Goal: Book appointment/travel/reservation

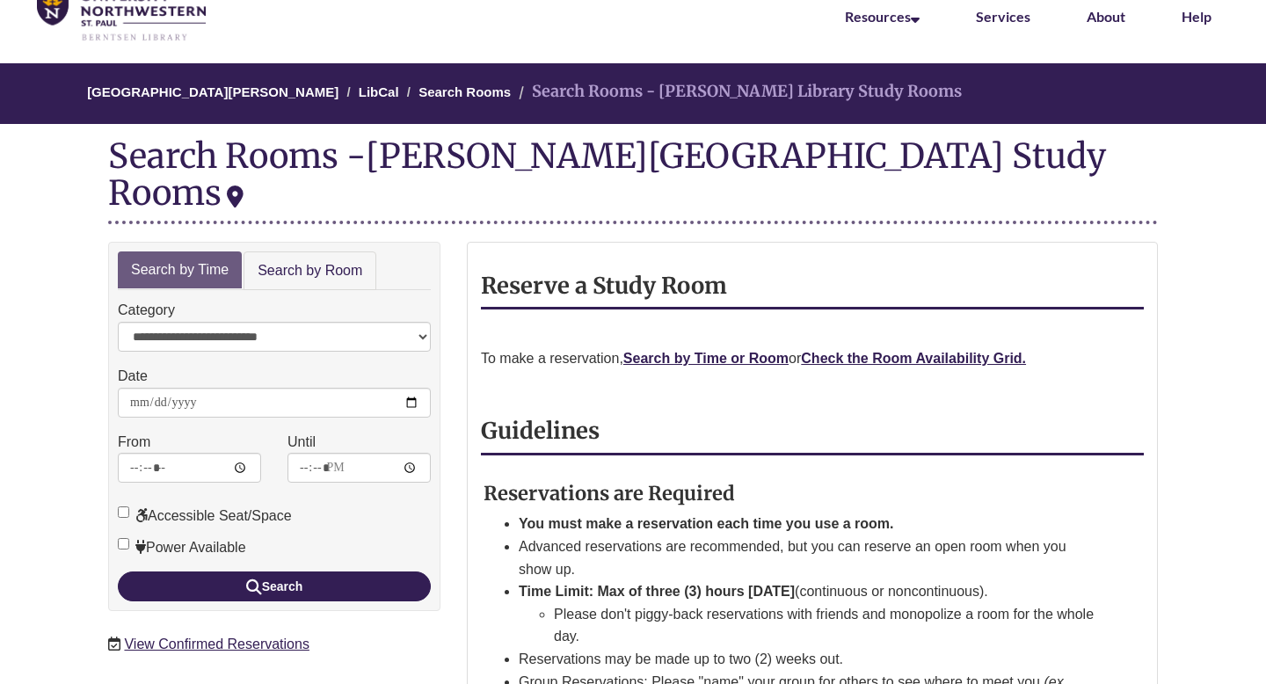
scroll to position [93, 0]
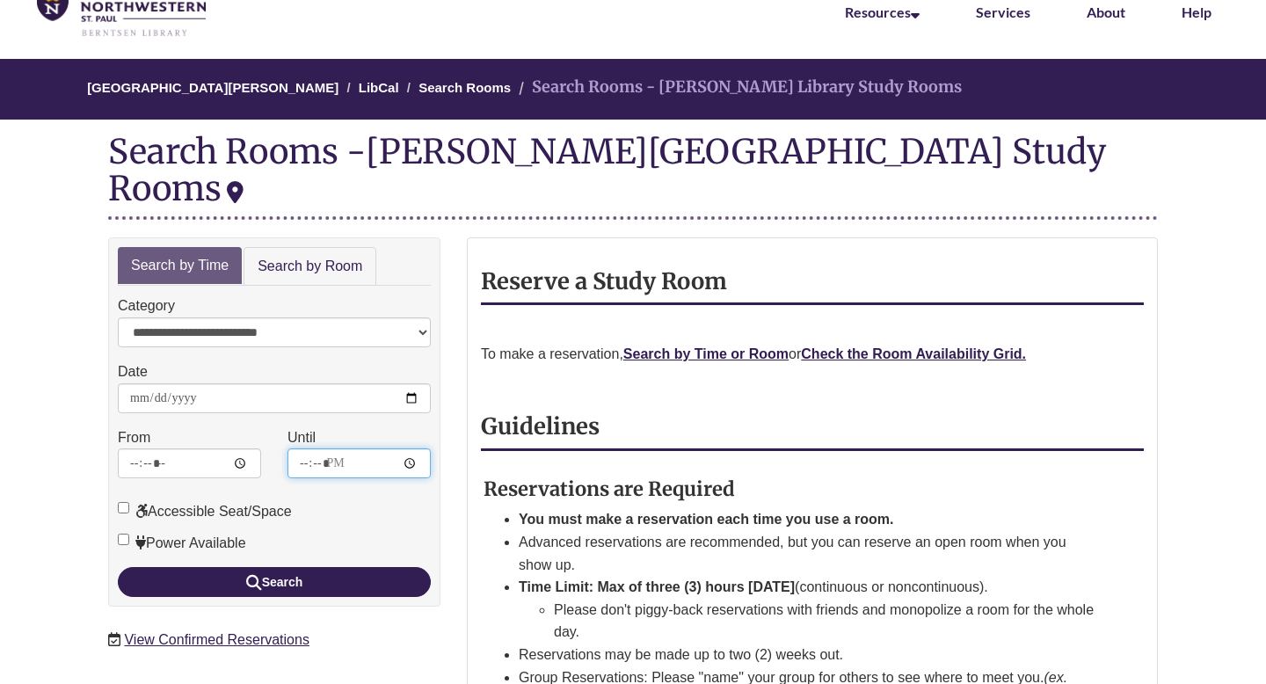
click at [409, 449] on input "*****" at bounding box center [359, 464] width 143 height 30
type input "*****"
click at [273, 427] on div "From *****" at bounding box center [190, 460] width 170 height 66
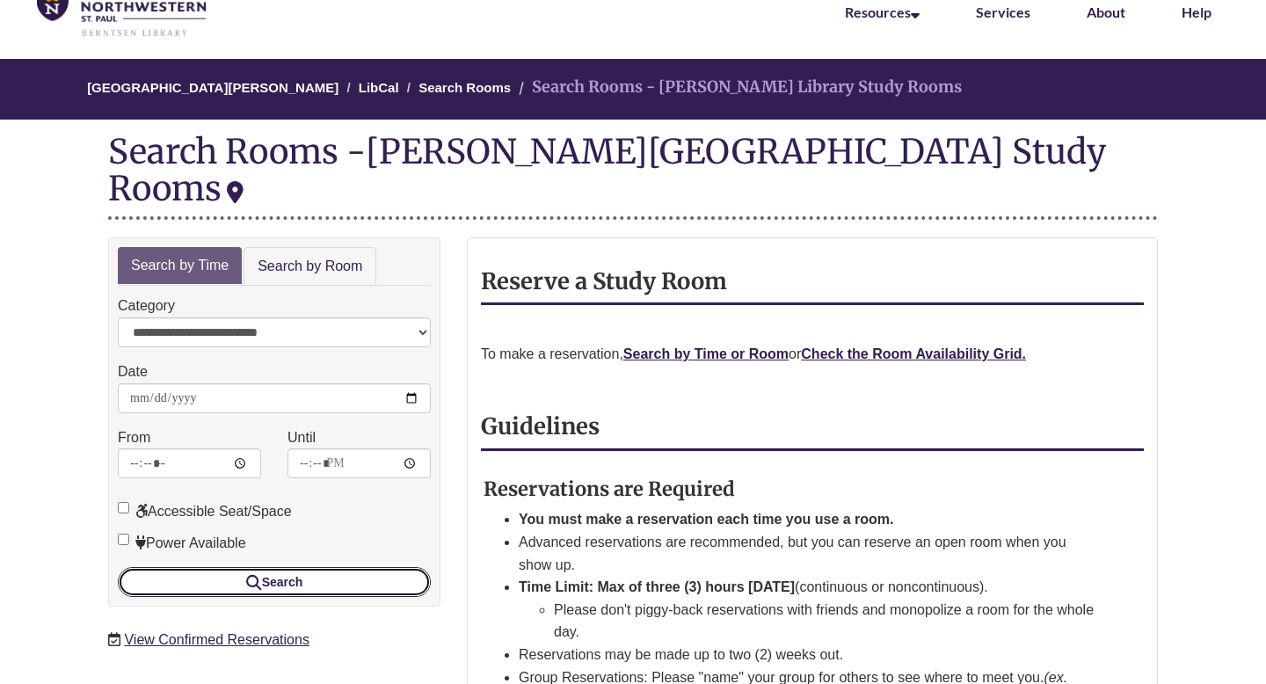
click at [274, 567] on button "Search" at bounding box center [274, 582] width 313 height 30
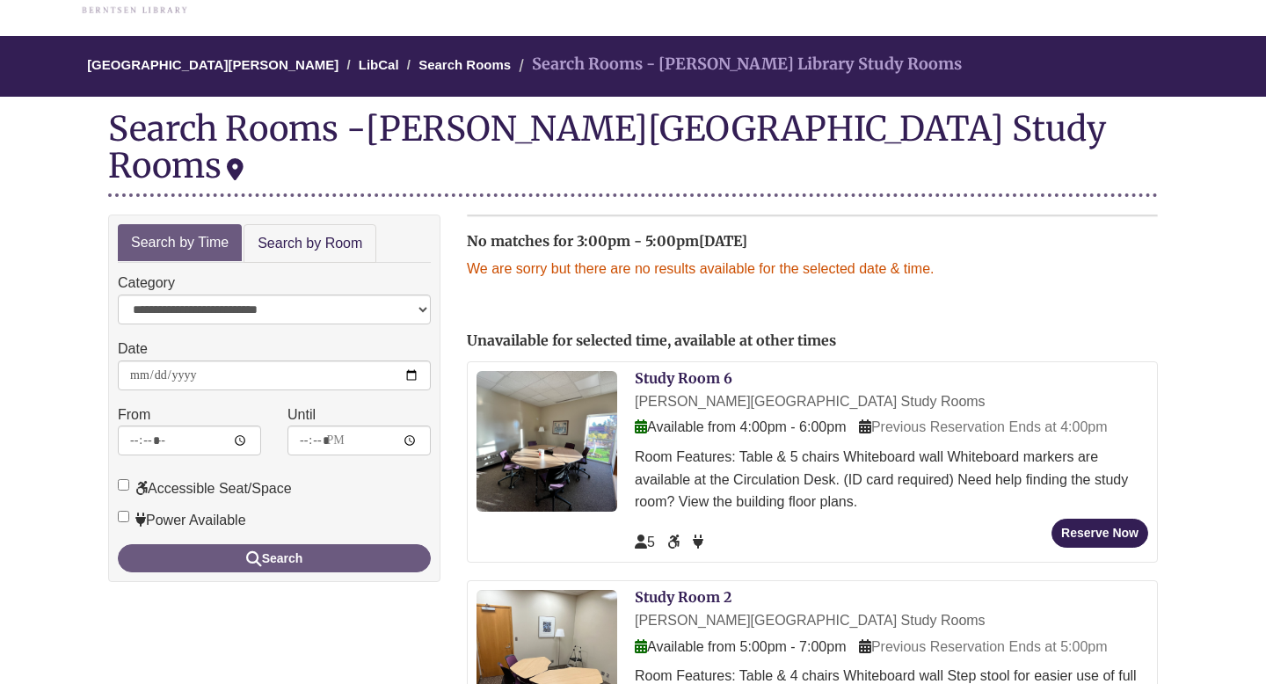
scroll to position [120, 0]
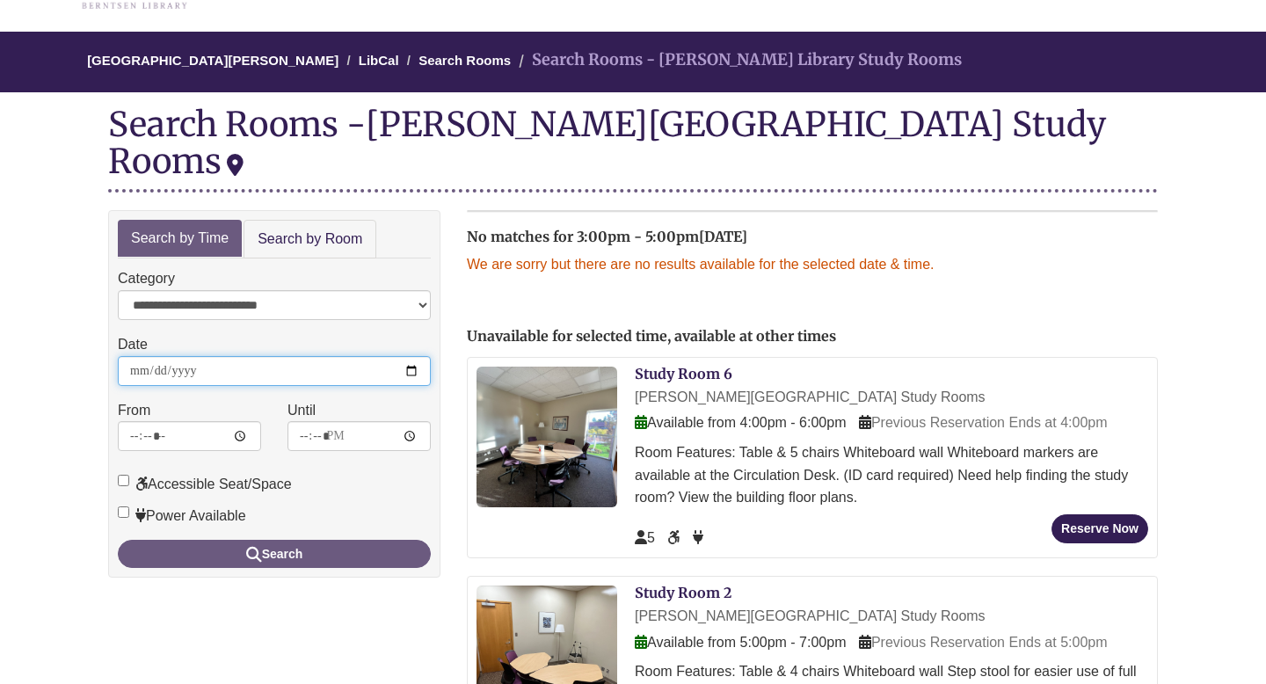
click at [405, 356] on input "**********" at bounding box center [274, 371] width 313 height 30
click at [418, 356] on input "**********" at bounding box center [274, 371] width 313 height 30
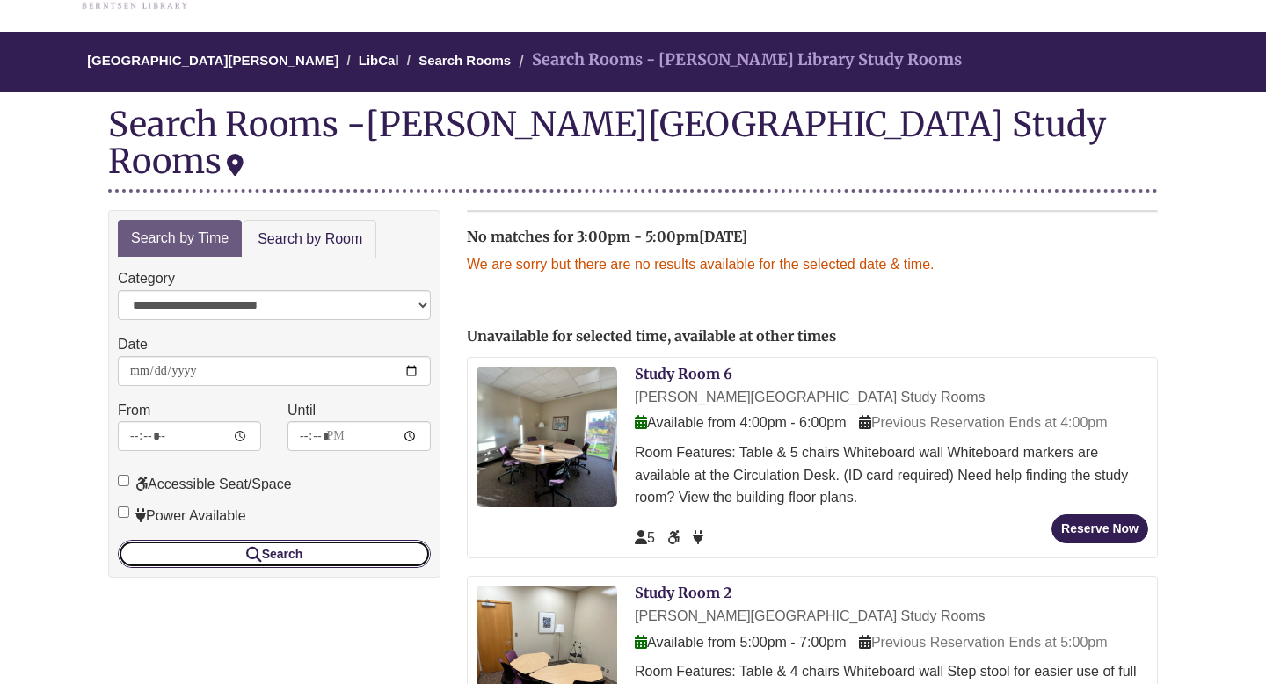
click at [210, 540] on button "Search" at bounding box center [274, 554] width 313 height 28
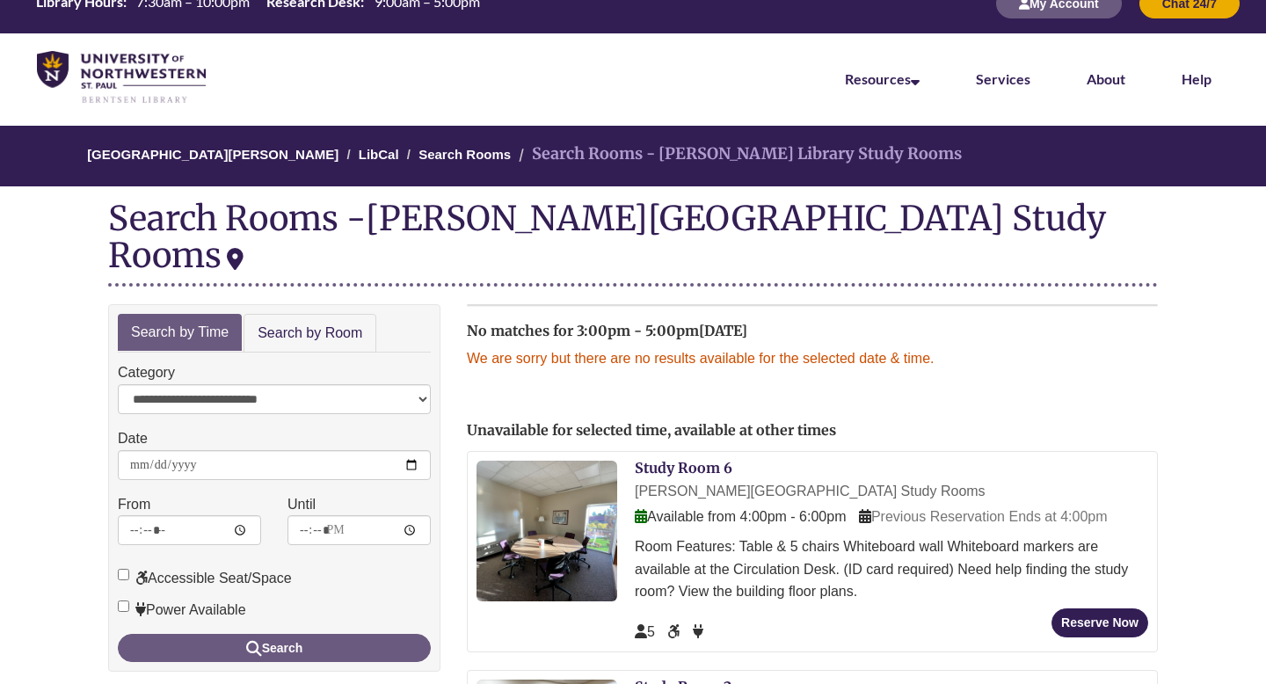
scroll to position [32, 0]
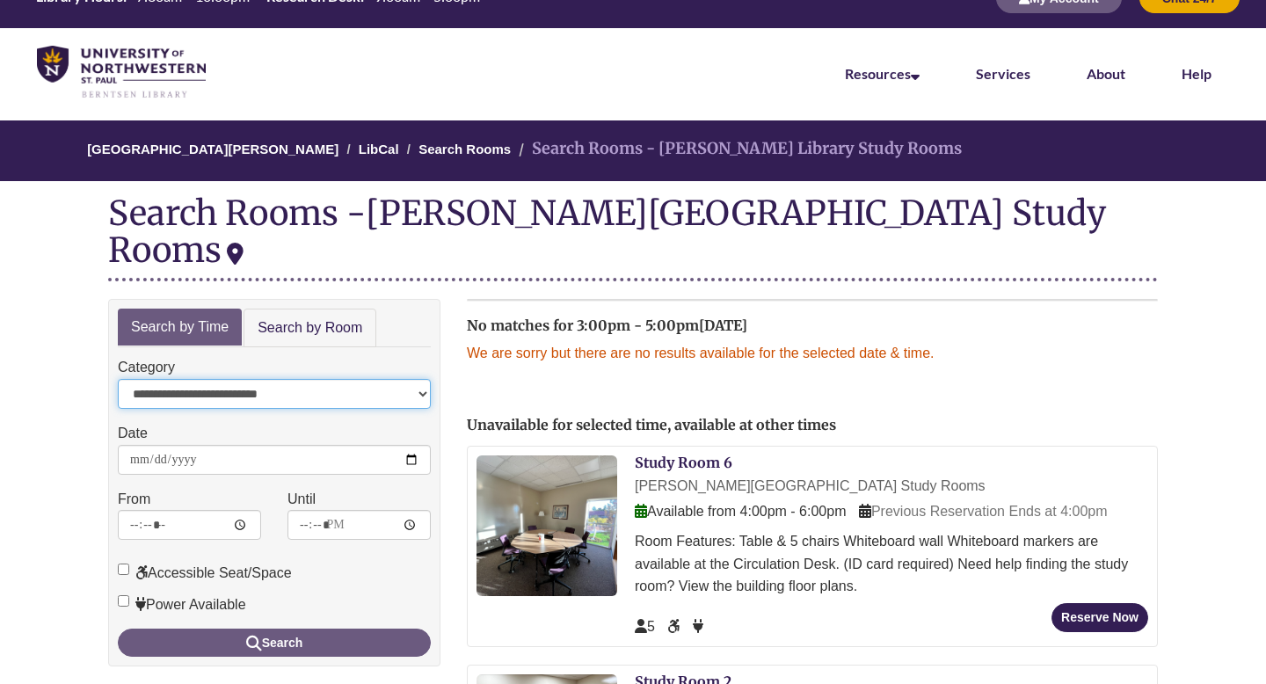
click at [293, 379] on select "**********" at bounding box center [274, 394] width 313 height 30
click at [118, 379] on select "**********" at bounding box center [274, 394] width 313 height 30
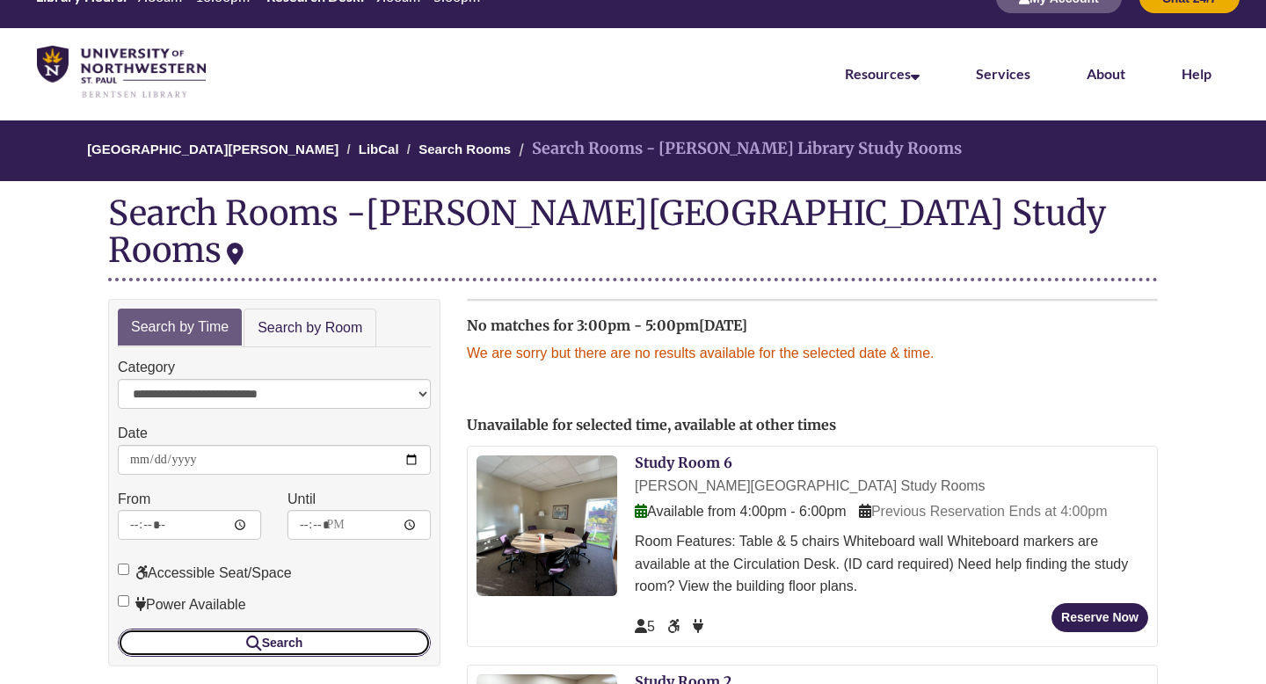
click at [223, 629] on button "Search" at bounding box center [274, 643] width 313 height 28
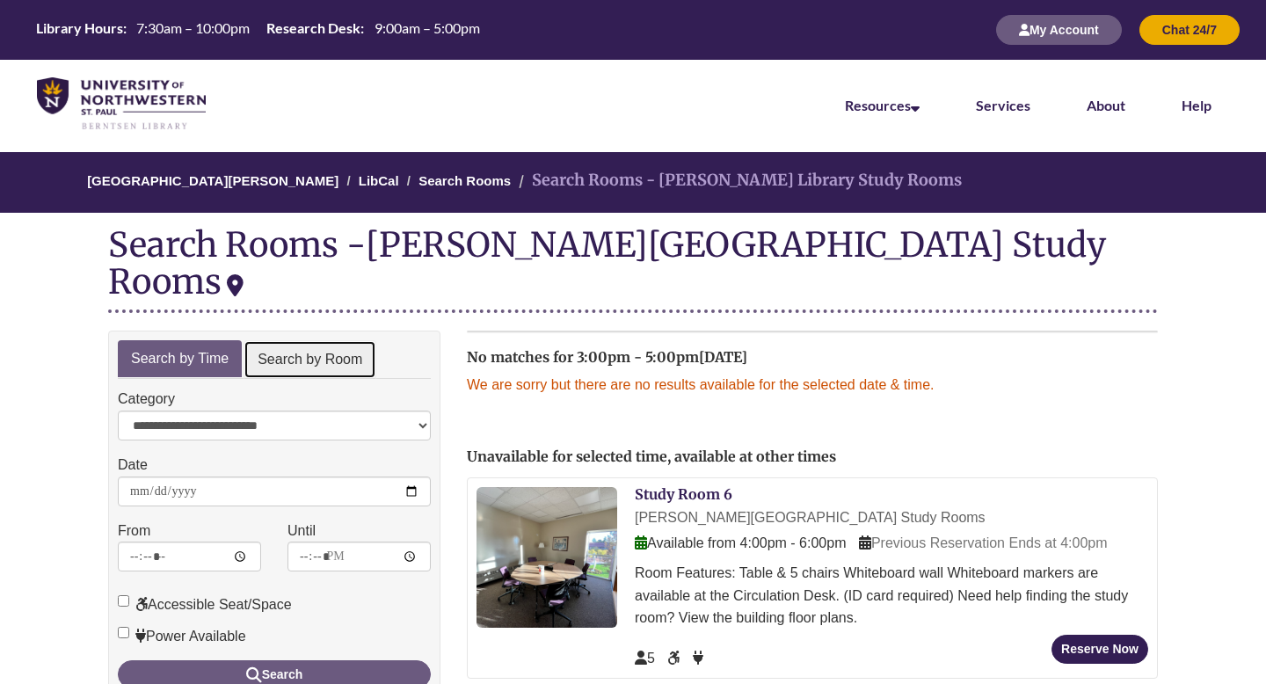
click at [354, 340] on link "Search by Room" at bounding box center [310, 360] width 133 height 40
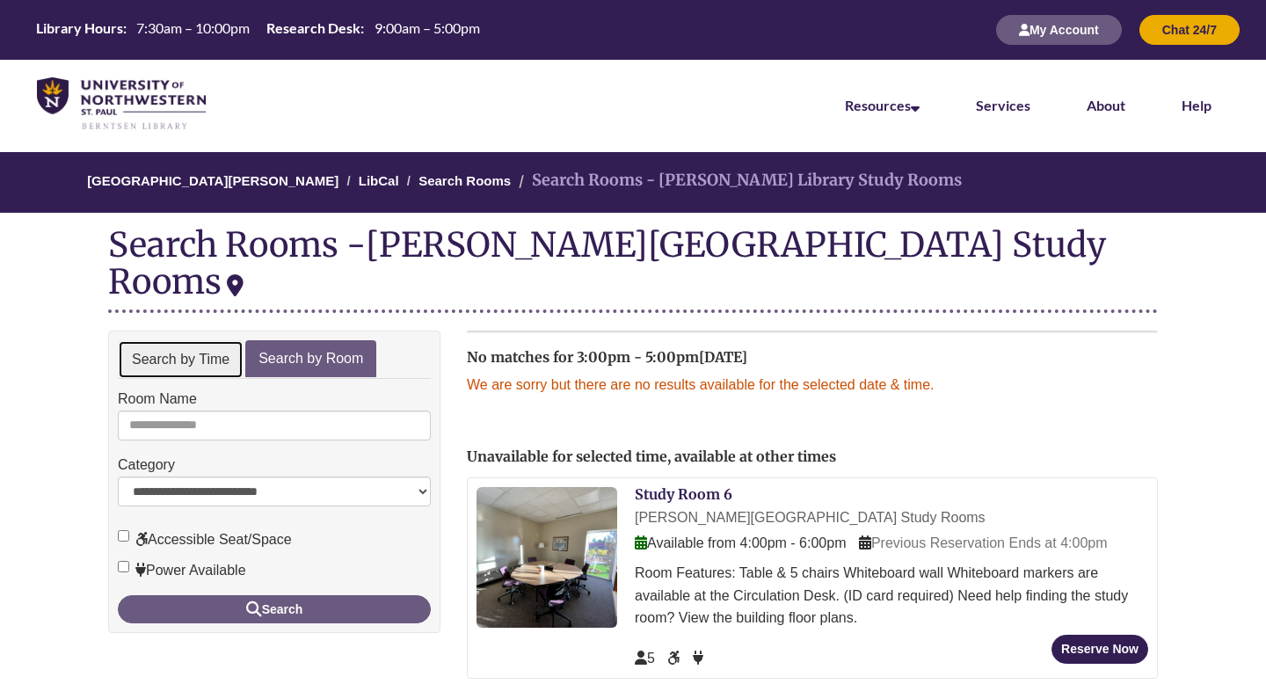
click at [189, 340] on link "Search by Time" at bounding box center [181, 360] width 126 height 40
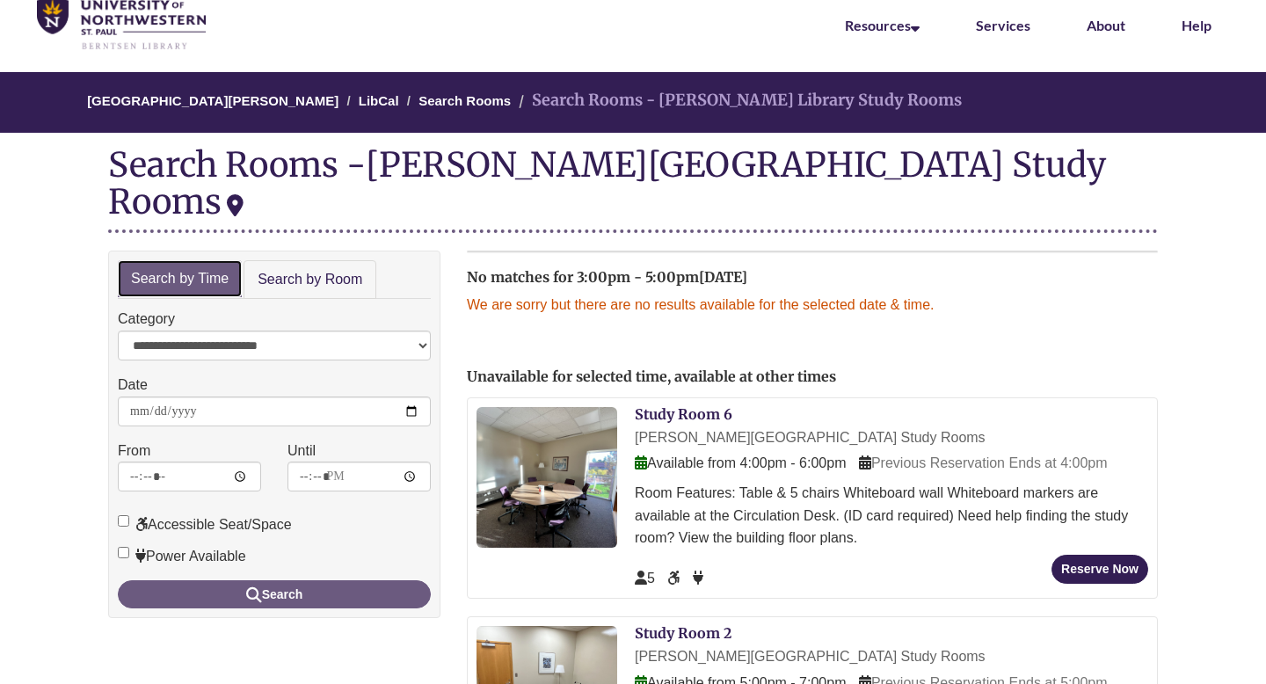
scroll to position [81, 0]
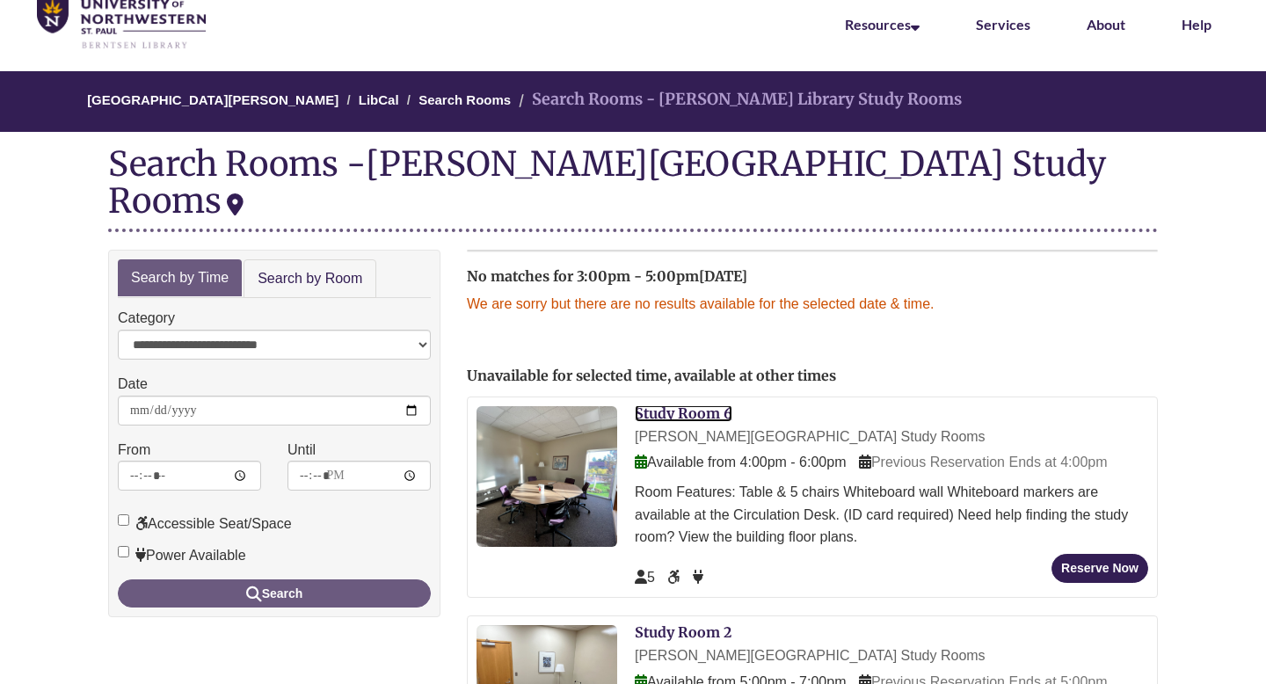
click at [662, 405] on link "Study Room 6" at bounding box center [684, 414] width 98 height 18
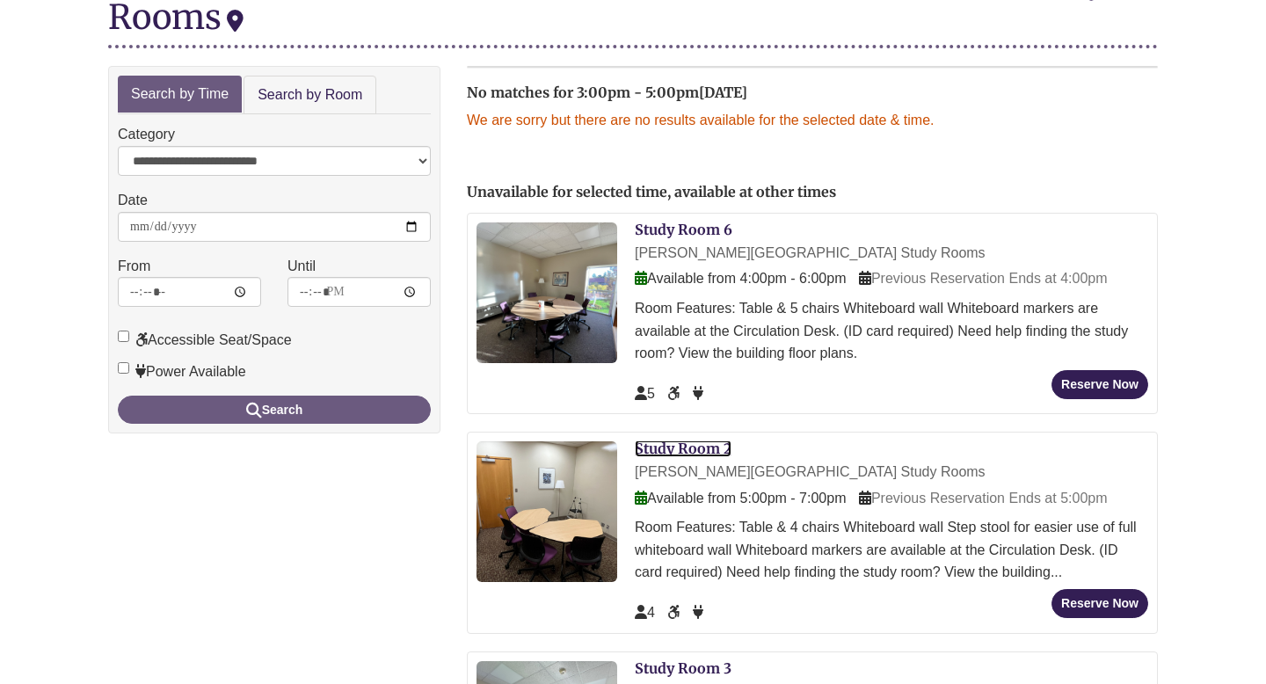
click at [673, 440] on link "Study Room 2" at bounding box center [683, 449] width 97 height 18
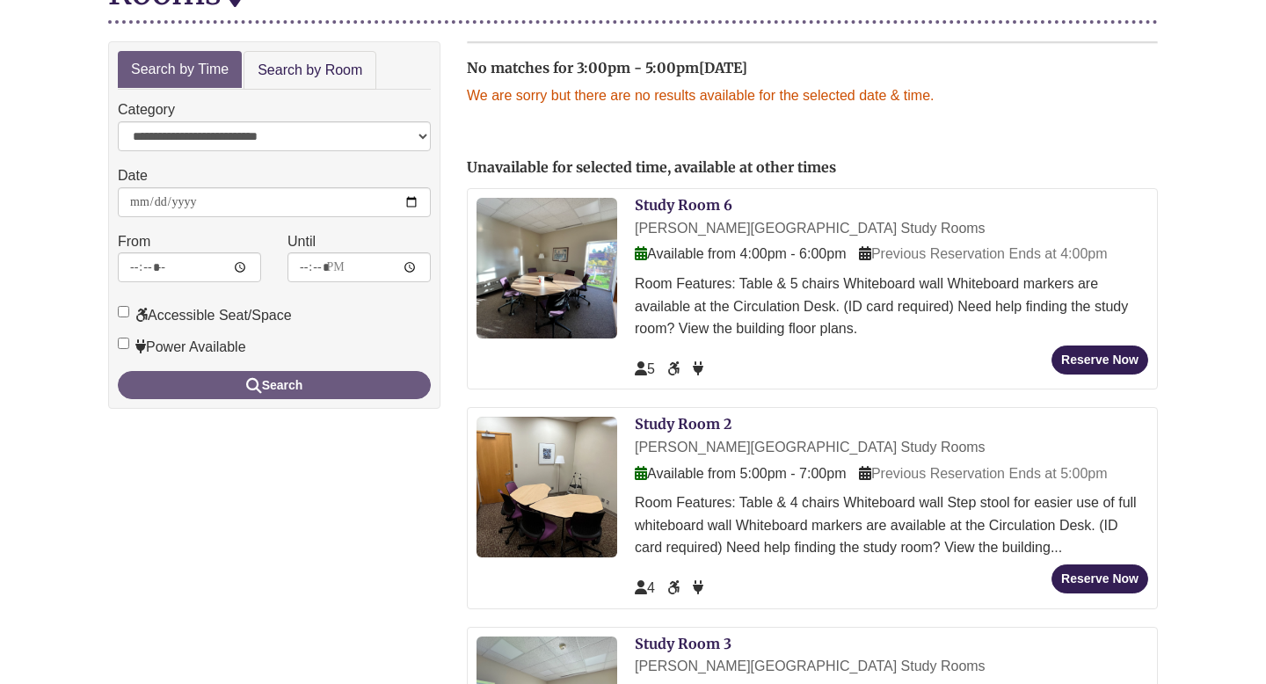
scroll to position [470, 0]
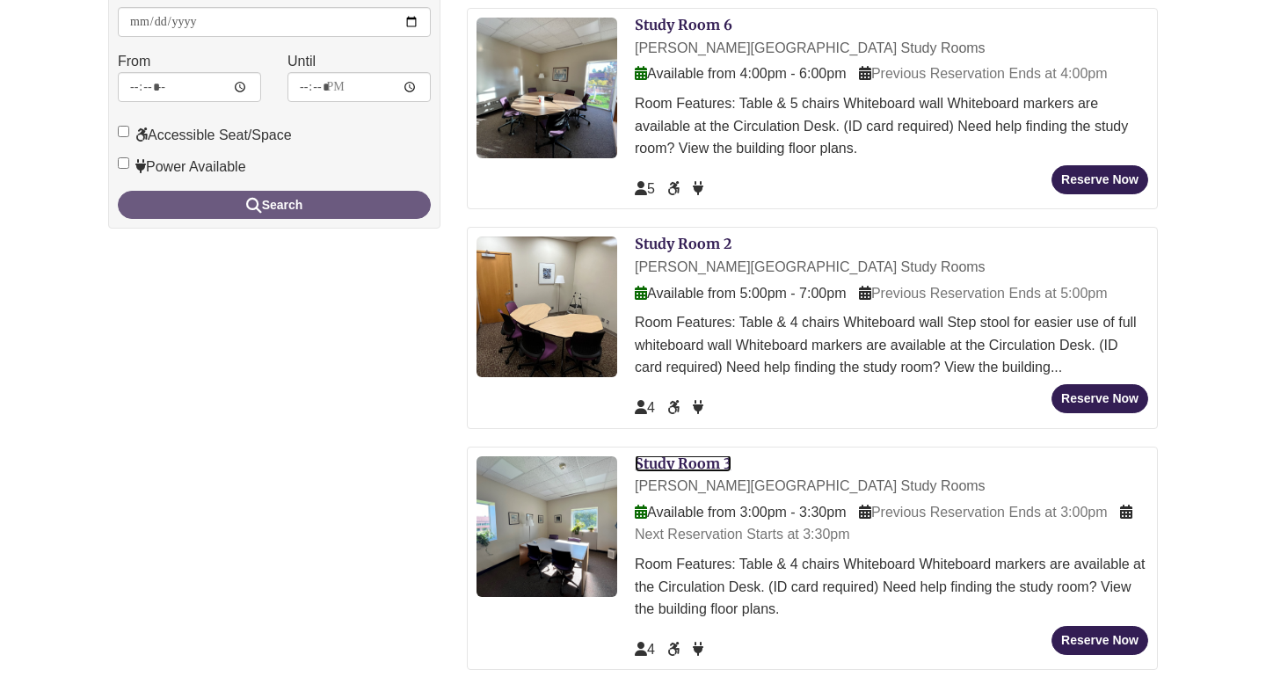
click at [664, 455] on link "Study Room 3" at bounding box center [683, 464] width 97 height 18
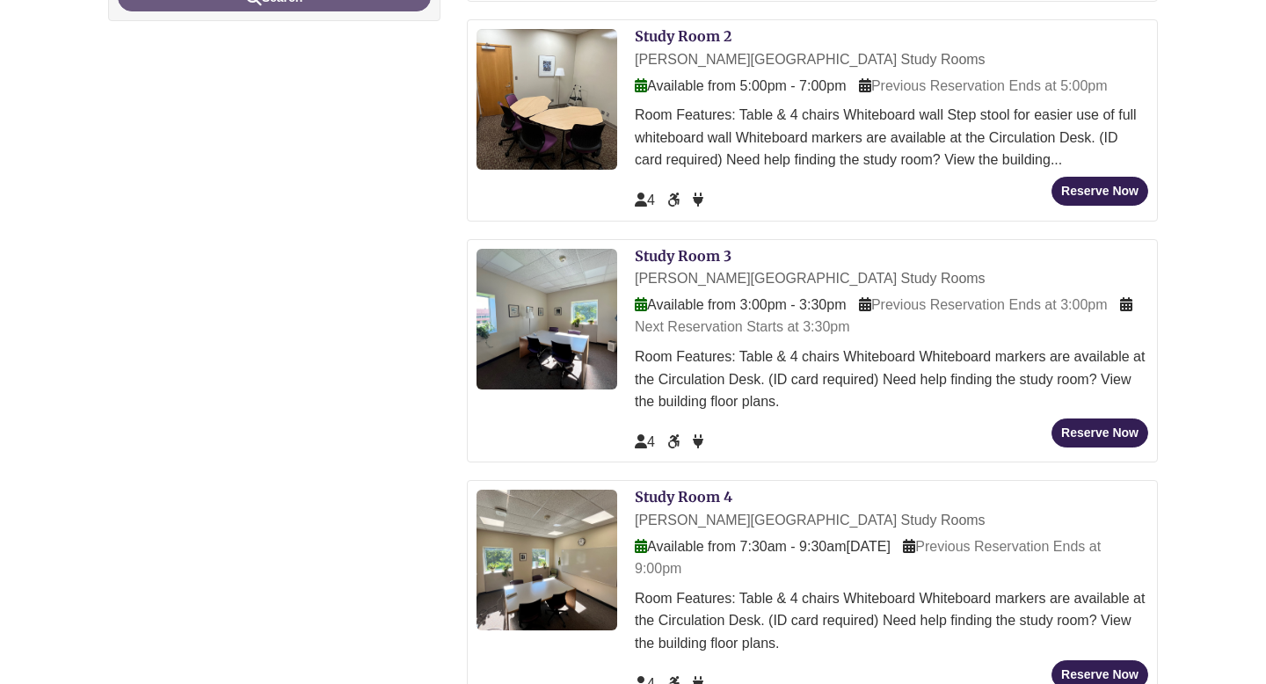
scroll to position [740, 0]
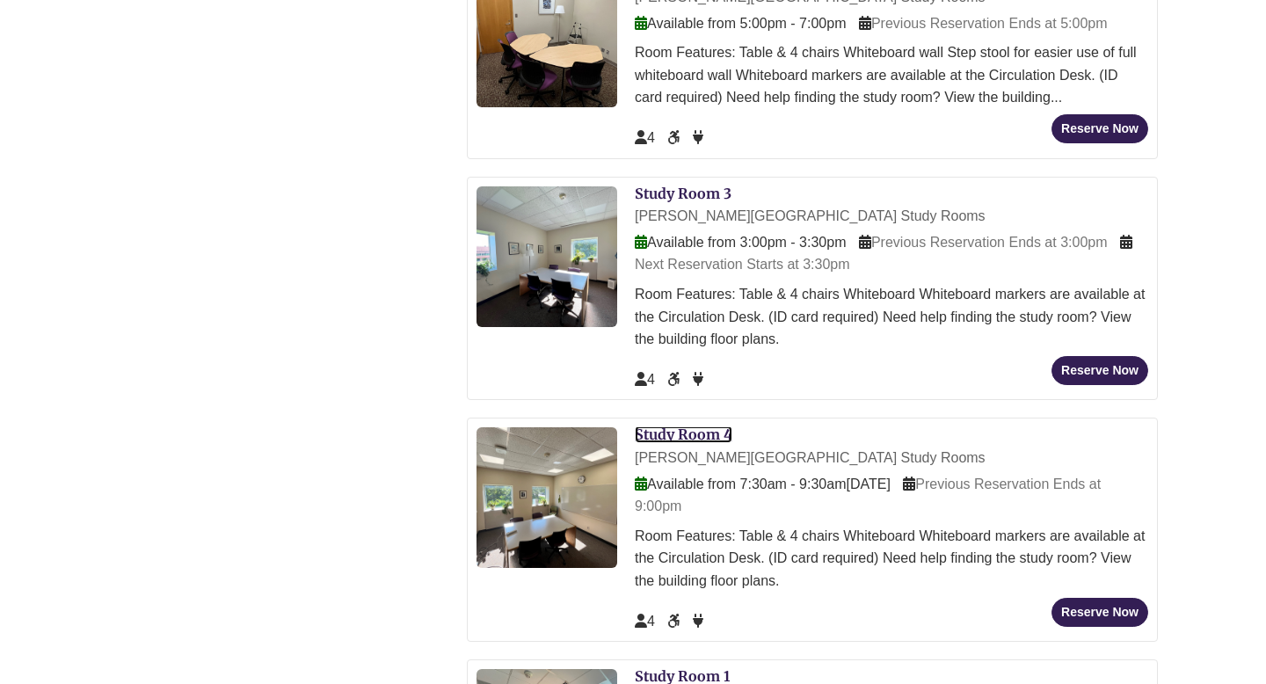
click at [662, 426] on link "Study Room 4" at bounding box center [684, 435] width 98 height 18
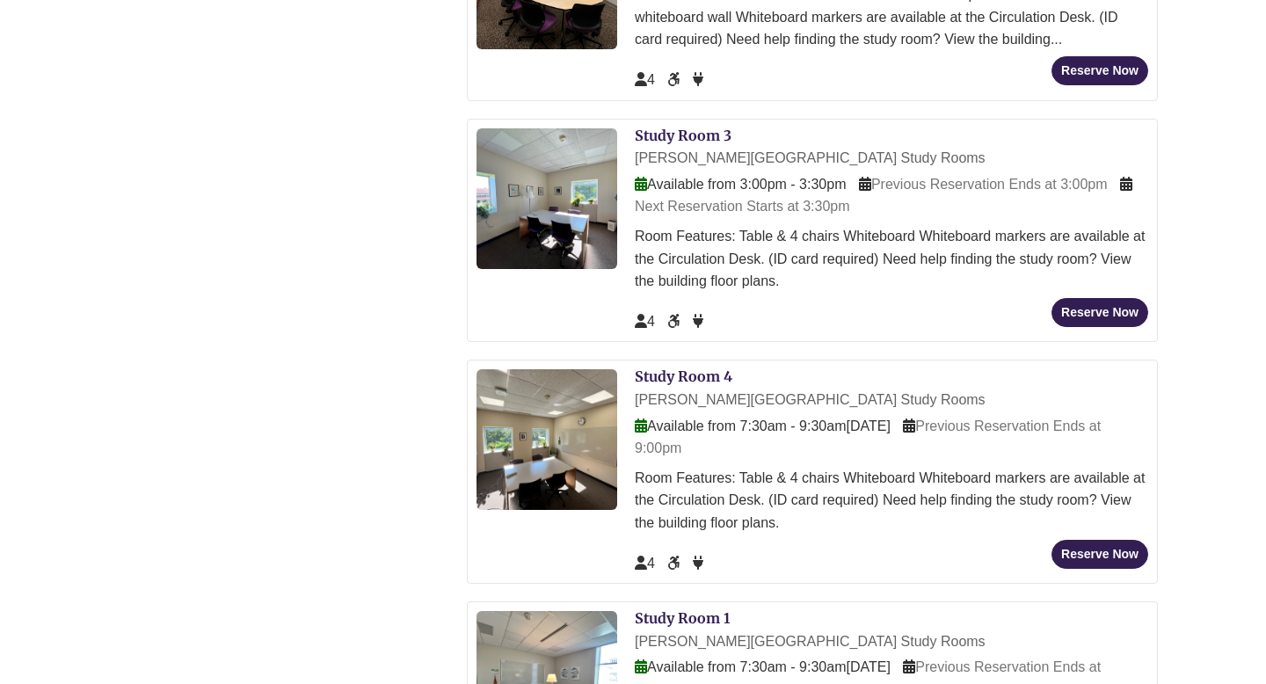
scroll to position [974, 0]
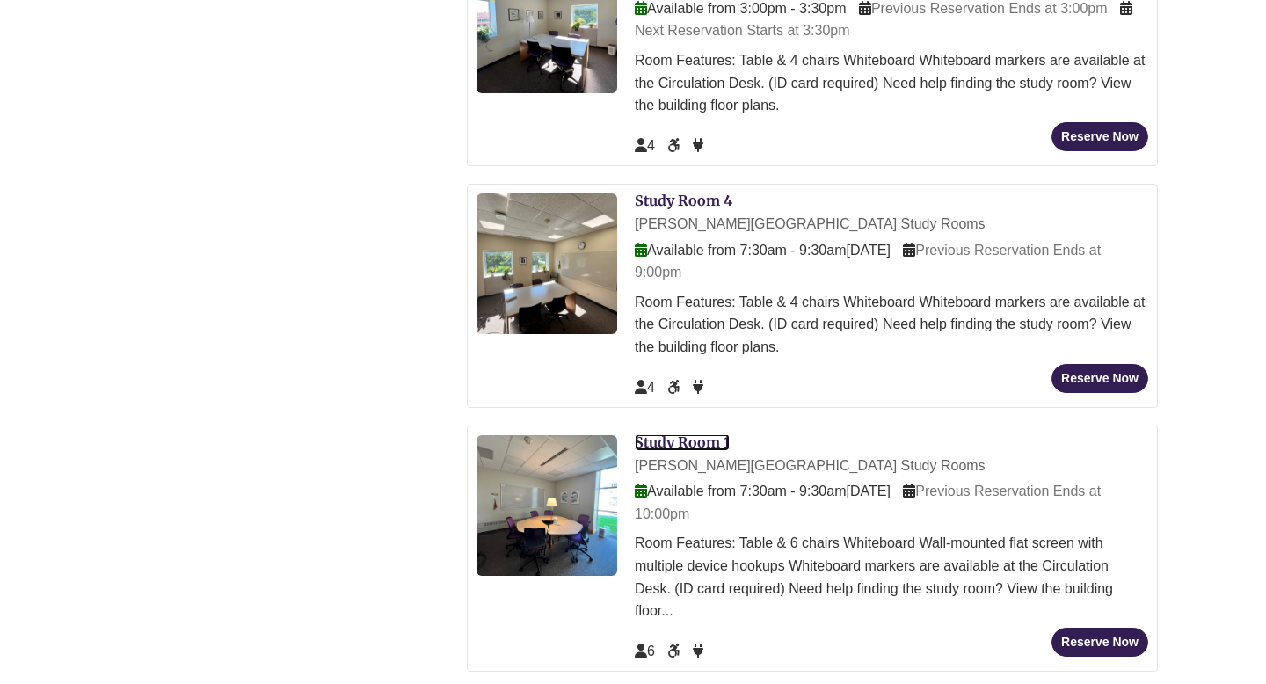
click at [674, 434] on link "Study Room 1" at bounding box center [682, 443] width 95 height 18
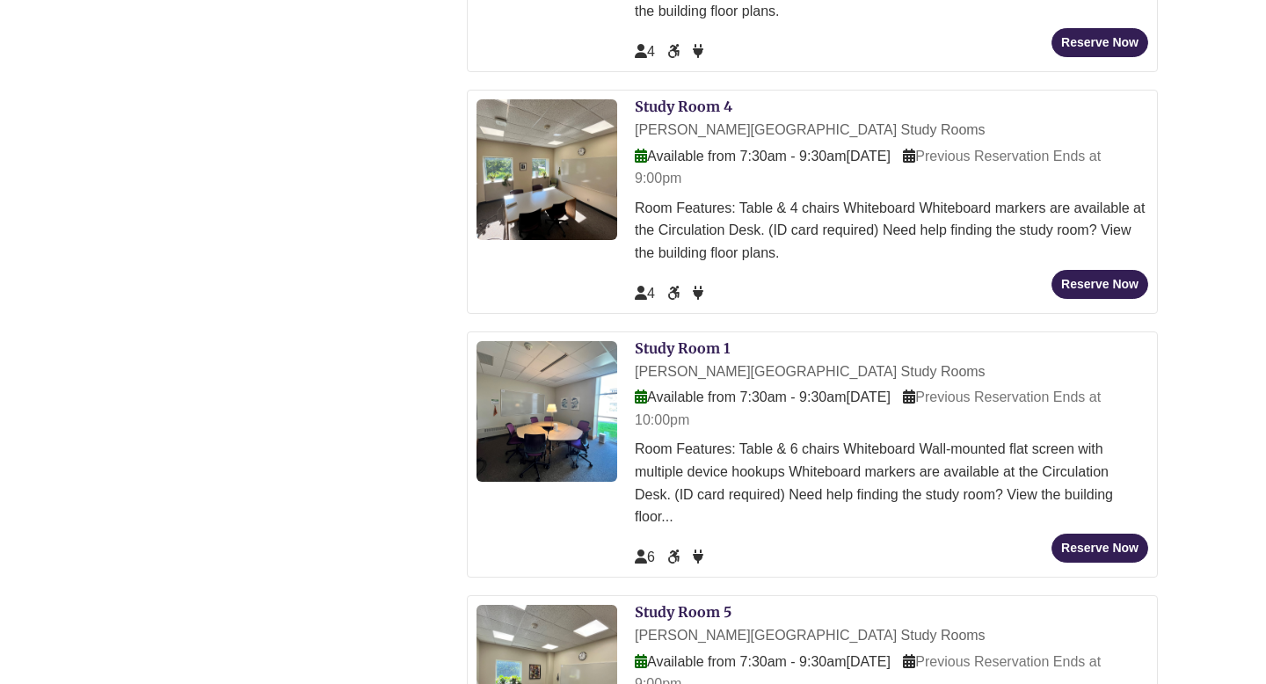
scroll to position [1216, 0]
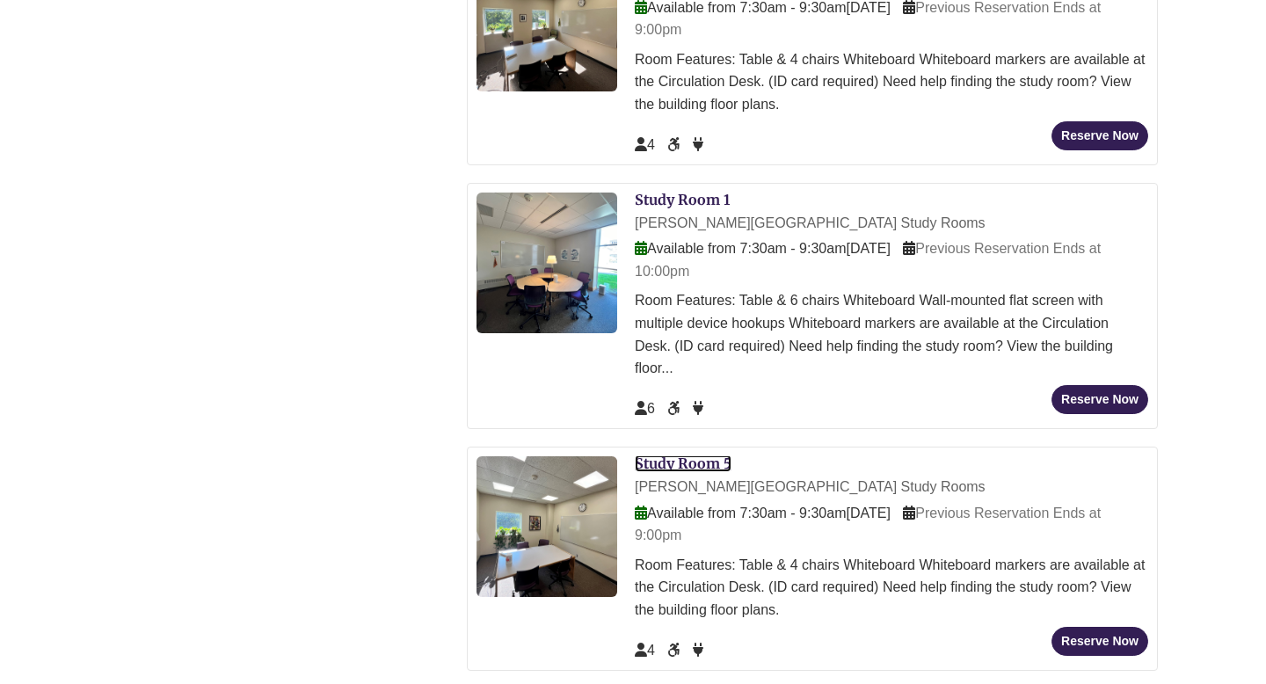
click at [685, 455] on link "Study Room 5" at bounding box center [683, 464] width 97 height 18
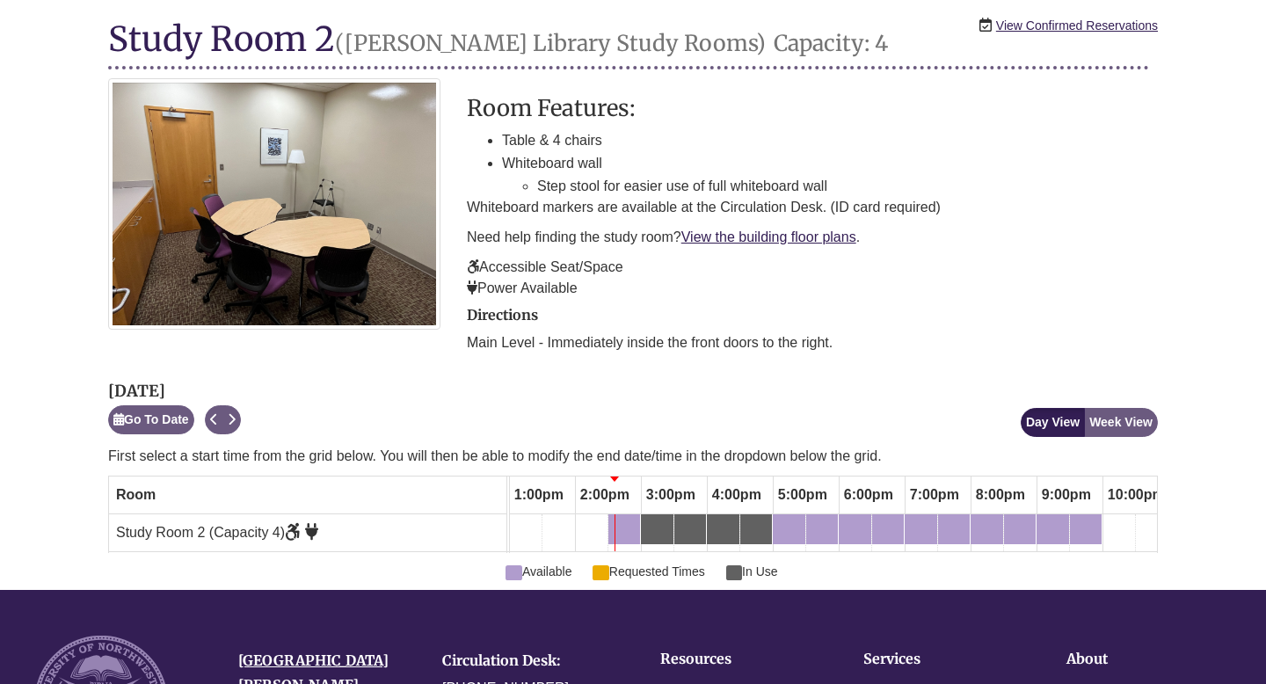
scroll to position [117, 0]
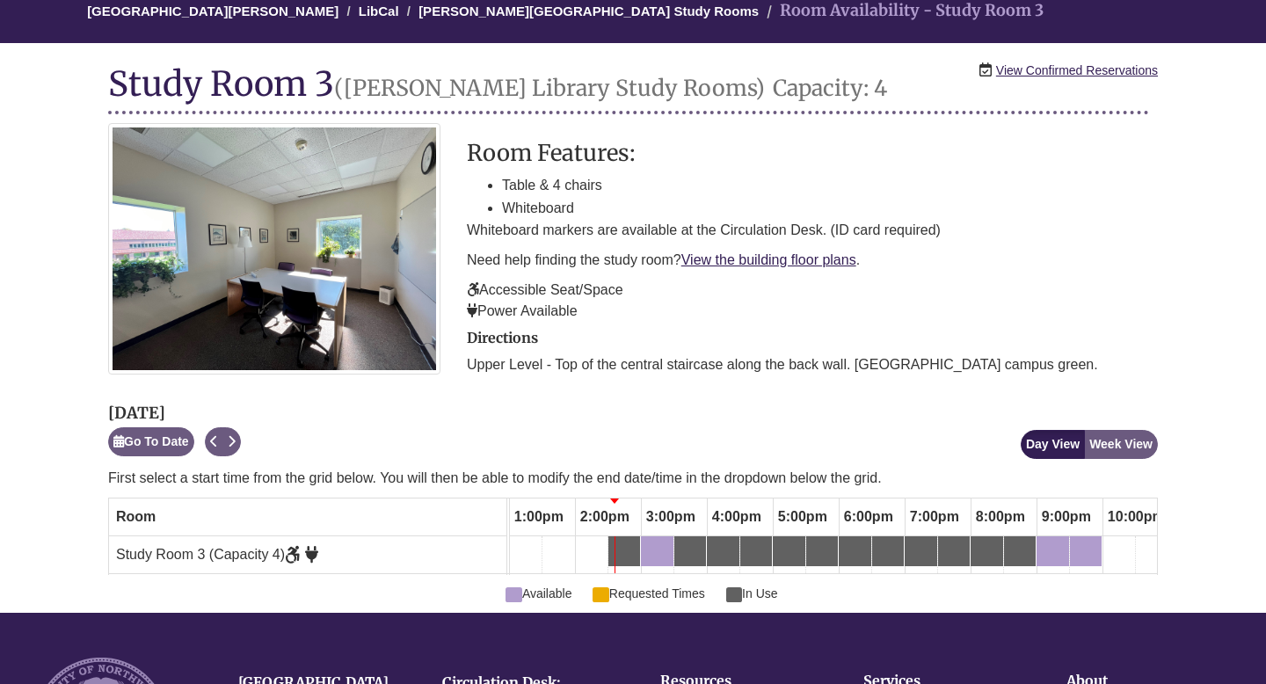
scroll to position [116, 0]
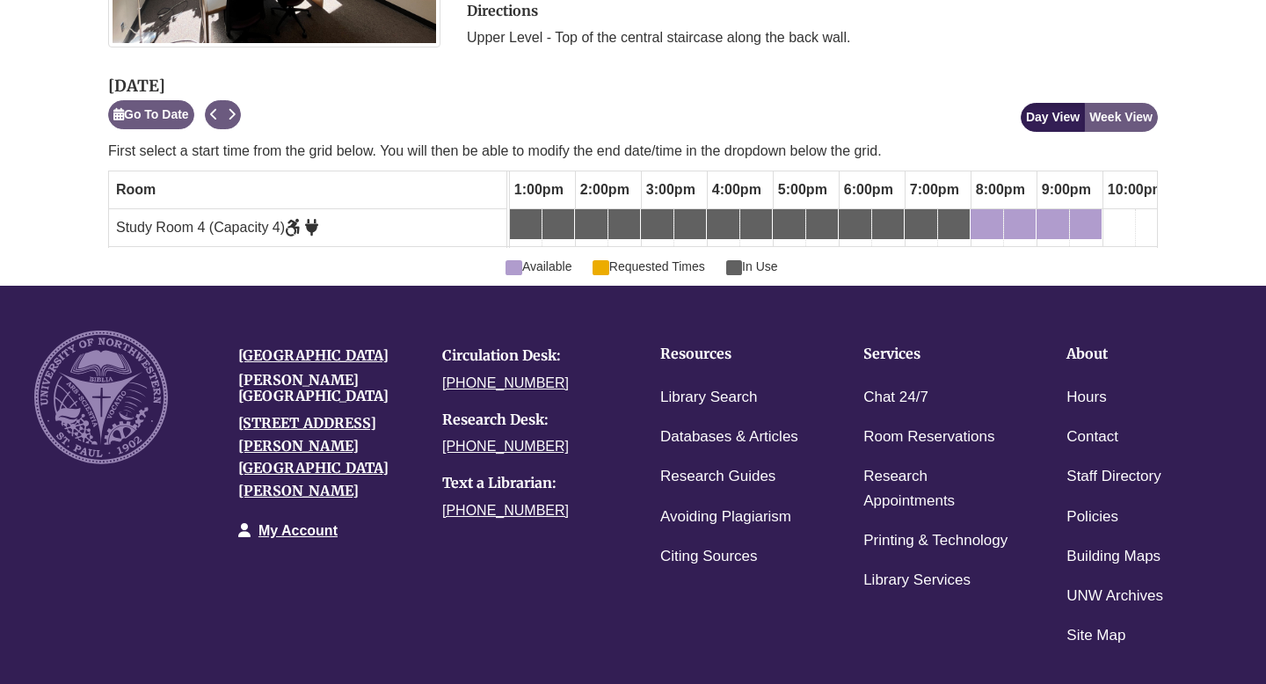
scroll to position [501, 0]
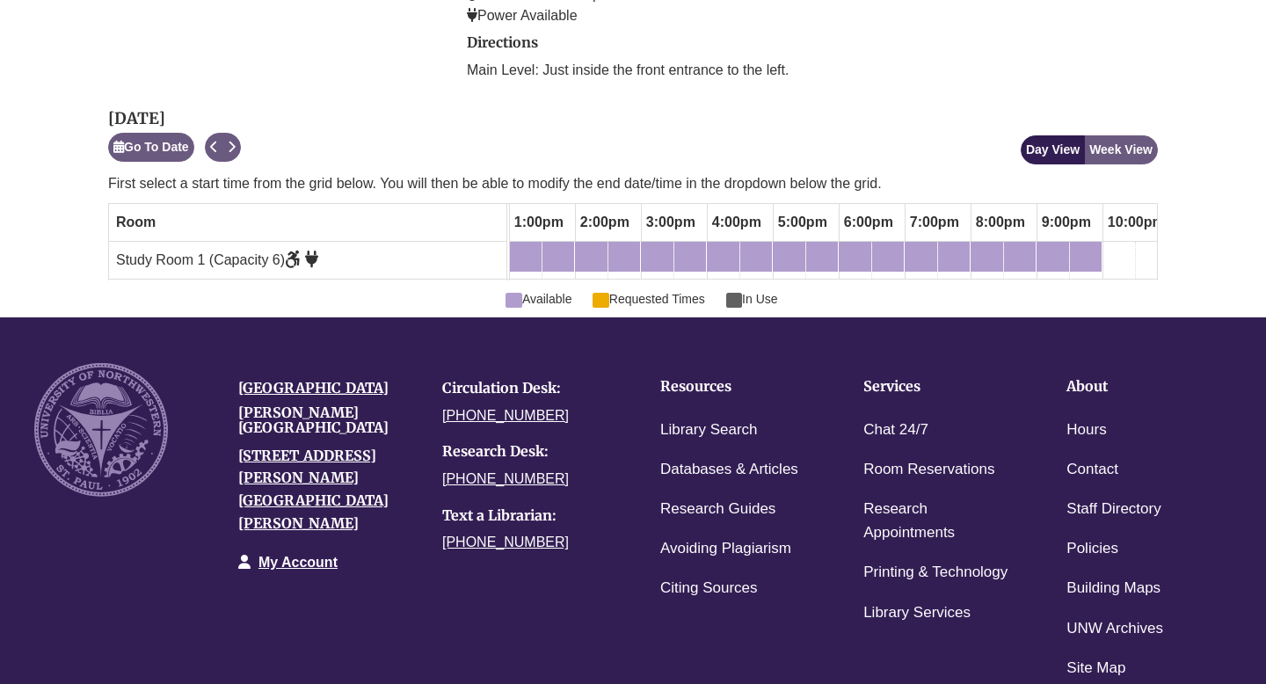
scroll to position [689, 0]
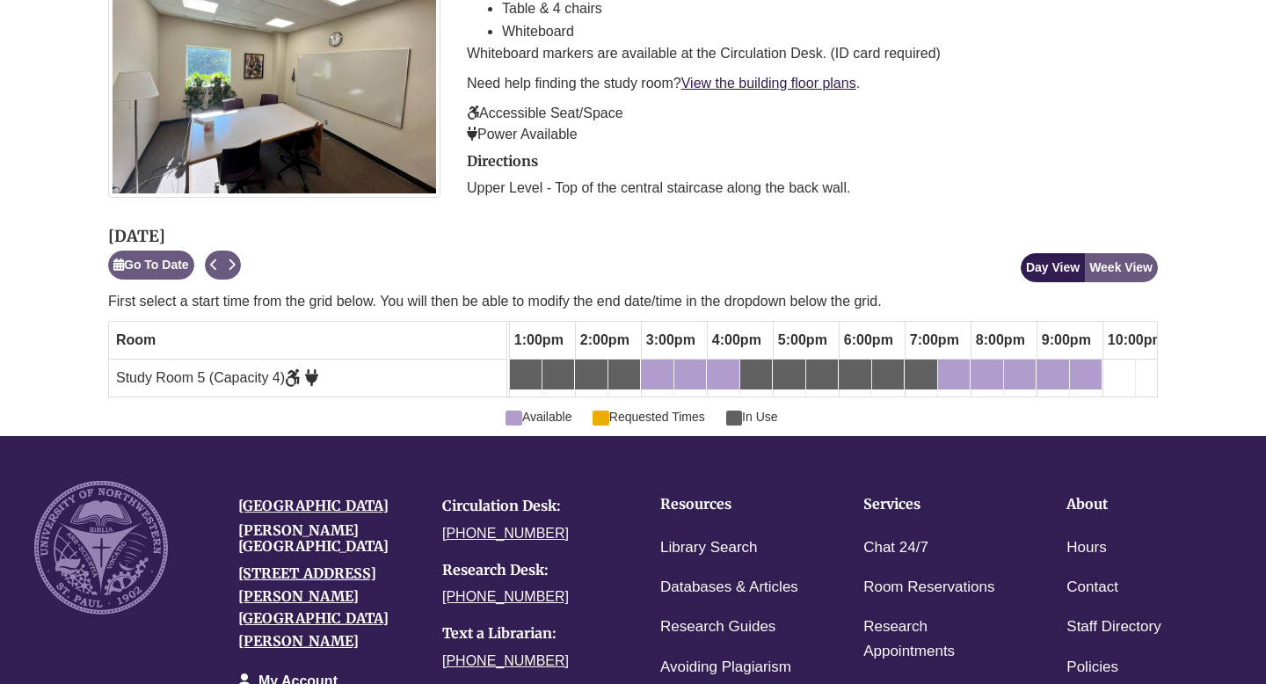
scroll to position [508, 0]
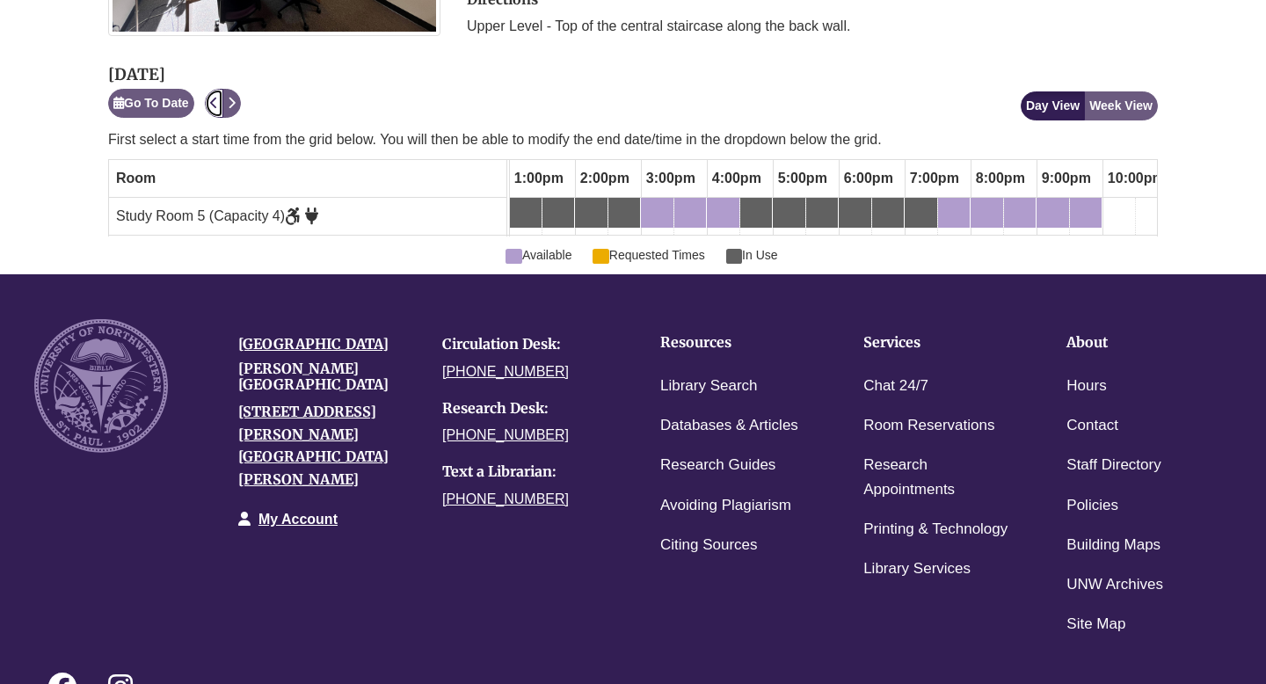
click at [215, 109] on icon "Previous" at bounding box center [214, 103] width 8 height 12
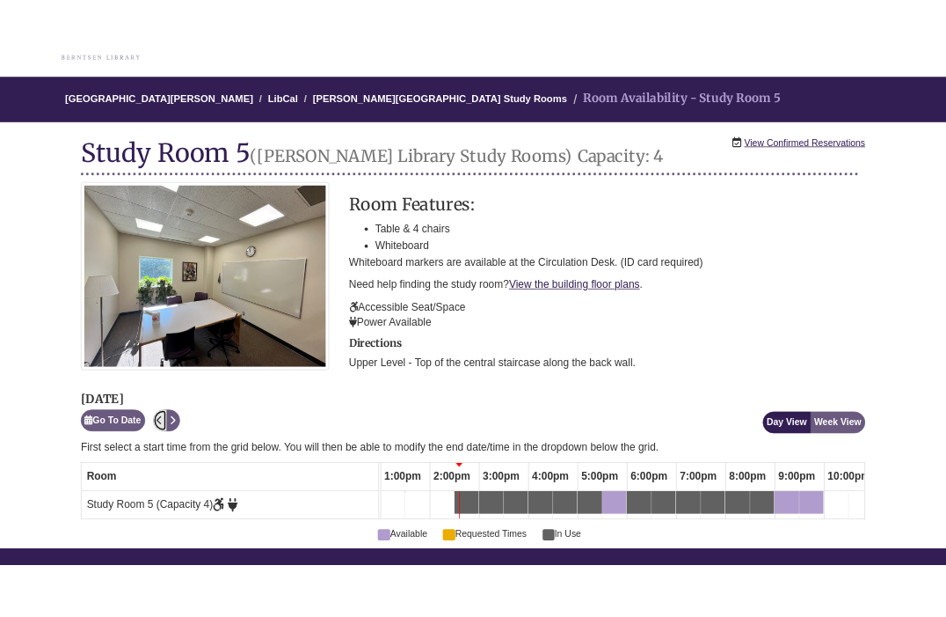
scroll to position [0, 0]
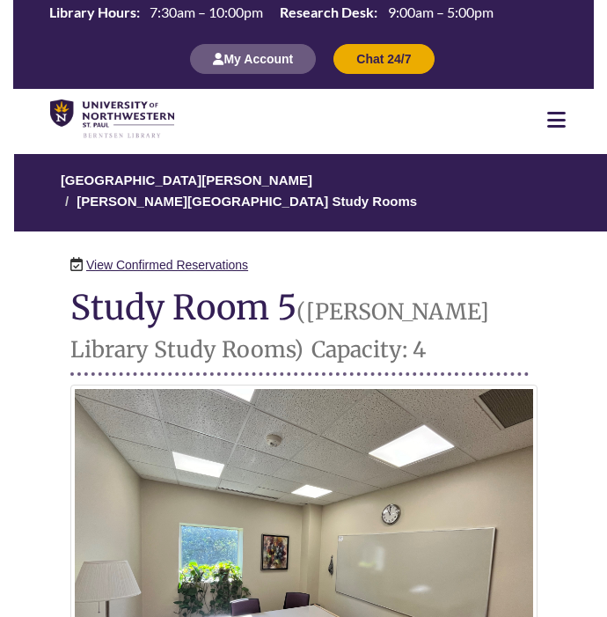
click at [572, 114] on div at bounding box center [556, 119] width 75 height 21
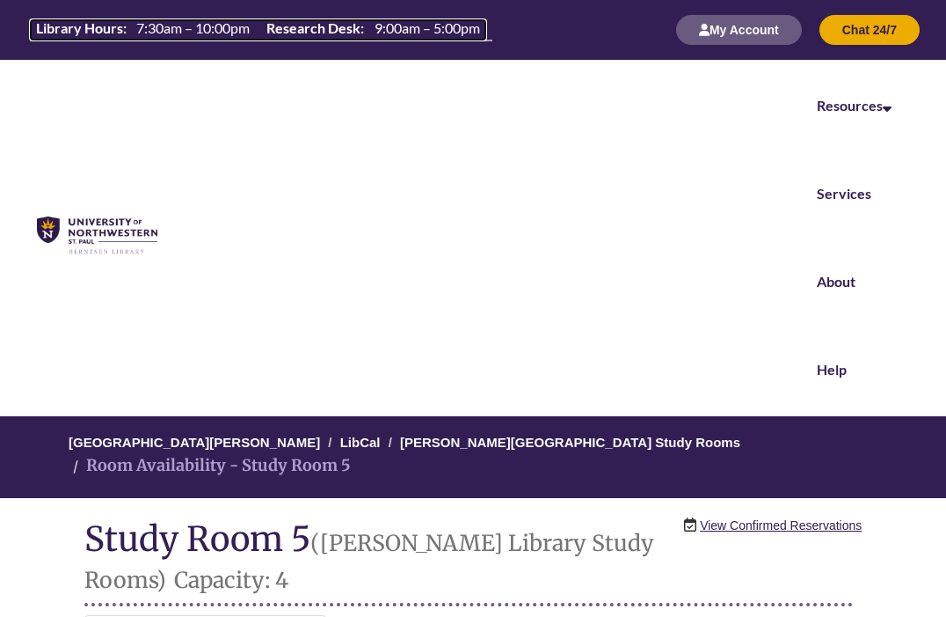
click at [91, 24] on th "Library Hours:" at bounding box center [79, 27] width 100 height 19
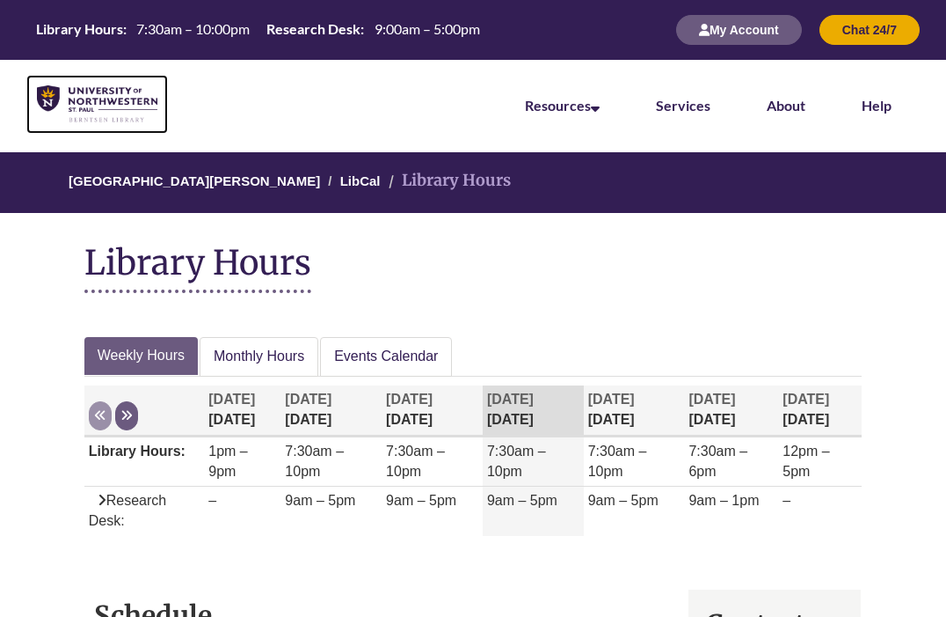
click at [47, 106] on img at bounding box center [97, 104] width 120 height 39
